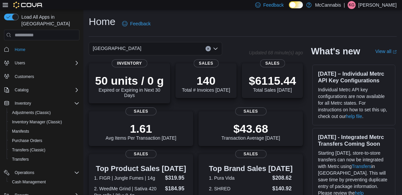
scroll to position [185, 0]
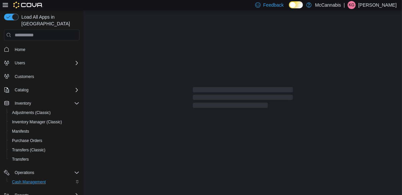
scroll to position [32, 0]
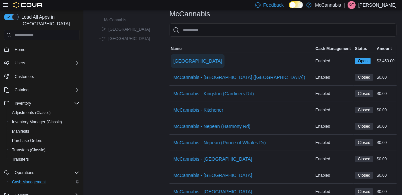
click at [174, 67] on span "[GEOGRAPHIC_DATA]" at bounding box center [198, 60] width 49 height 13
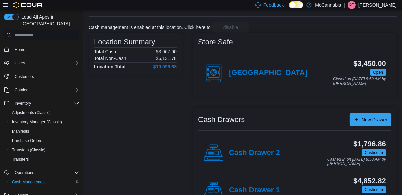
scroll to position [26, 0]
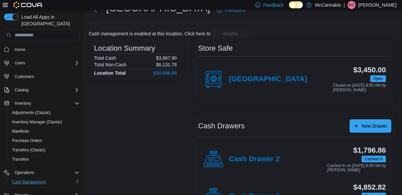
click at [259, 195] on h4 "Cash Drawer 1" at bounding box center [254, 197] width 51 height 9
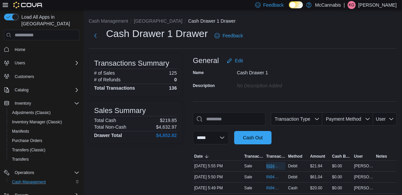
click at [267, 168] on span "IN94RX-479431" at bounding box center [272, 166] width 13 height 5
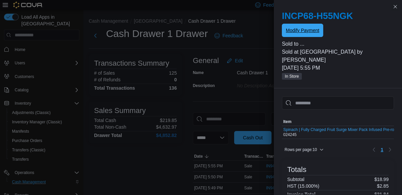
click at [311, 31] on span "Modify Payment" at bounding box center [302, 30] width 33 height 7
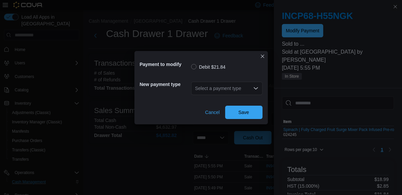
click at [244, 95] on div "Select a payment type" at bounding box center [226, 88] width 71 height 13
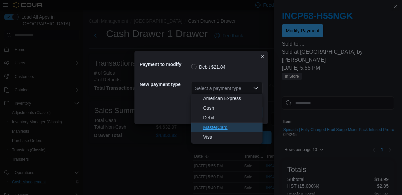
click at [224, 128] on span "MasterCard" at bounding box center [230, 127] width 55 height 7
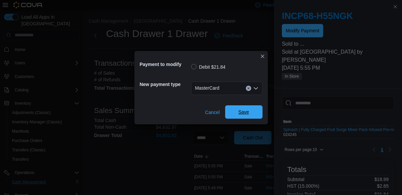
click at [253, 112] on span "Save" at bounding box center [243, 111] width 29 height 13
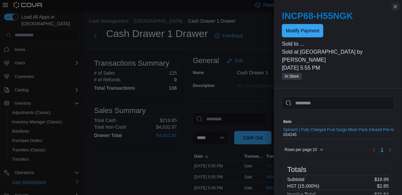
click at [395, 8] on button "Close this dialog" at bounding box center [395, 7] width 8 height 8
